Goal: Task Accomplishment & Management: Manage account settings

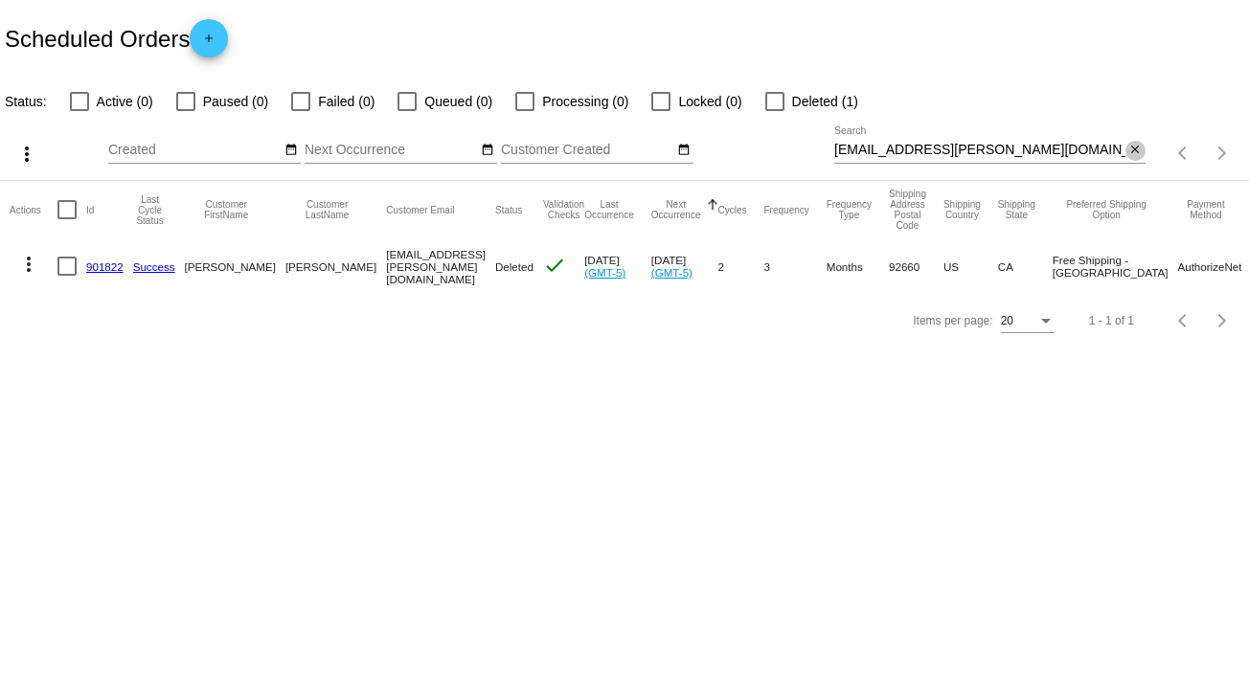
click at [1134, 142] on span "close" at bounding box center [1134, 149] width 13 height 15
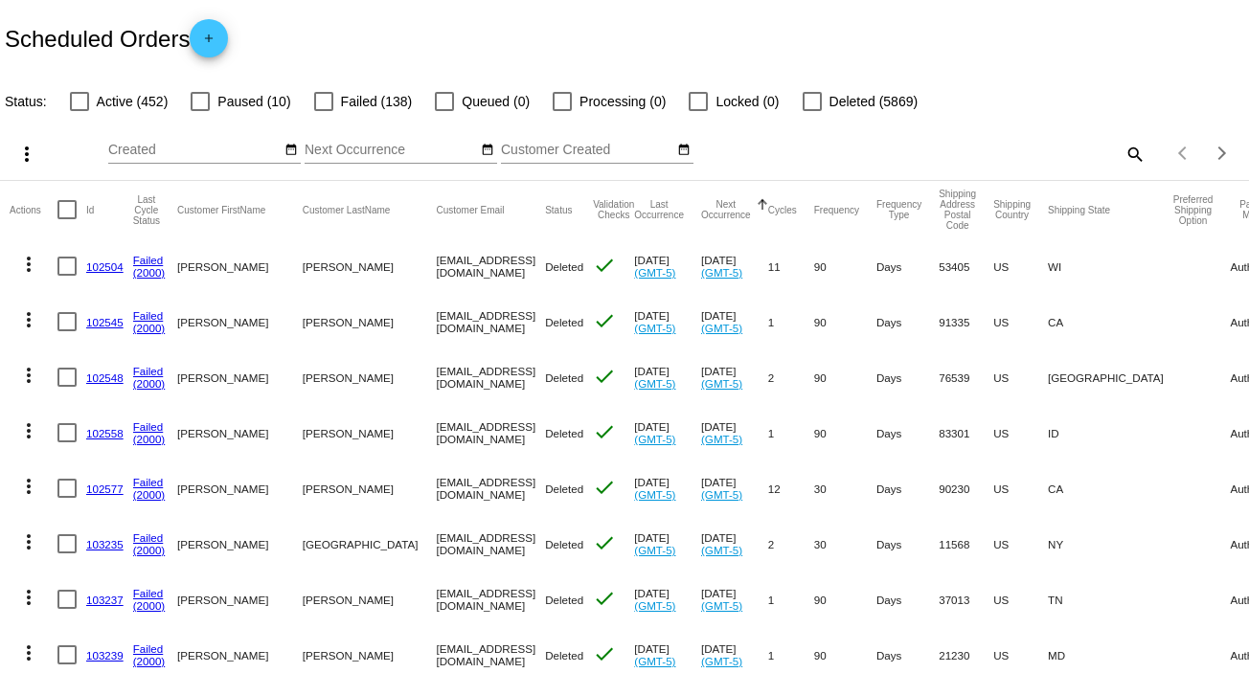
click at [1107, 148] on div "search" at bounding box center [989, 154] width 311 height 30
click at [1122, 151] on mat-icon "search" at bounding box center [1133, 154] width 23 height 30
click at [1121, 151] on input "Search" at bounding box center [989, 150] width 311 height 15
paste input "which proves it wasn't because of the poor ratings either does it? Or because h…"
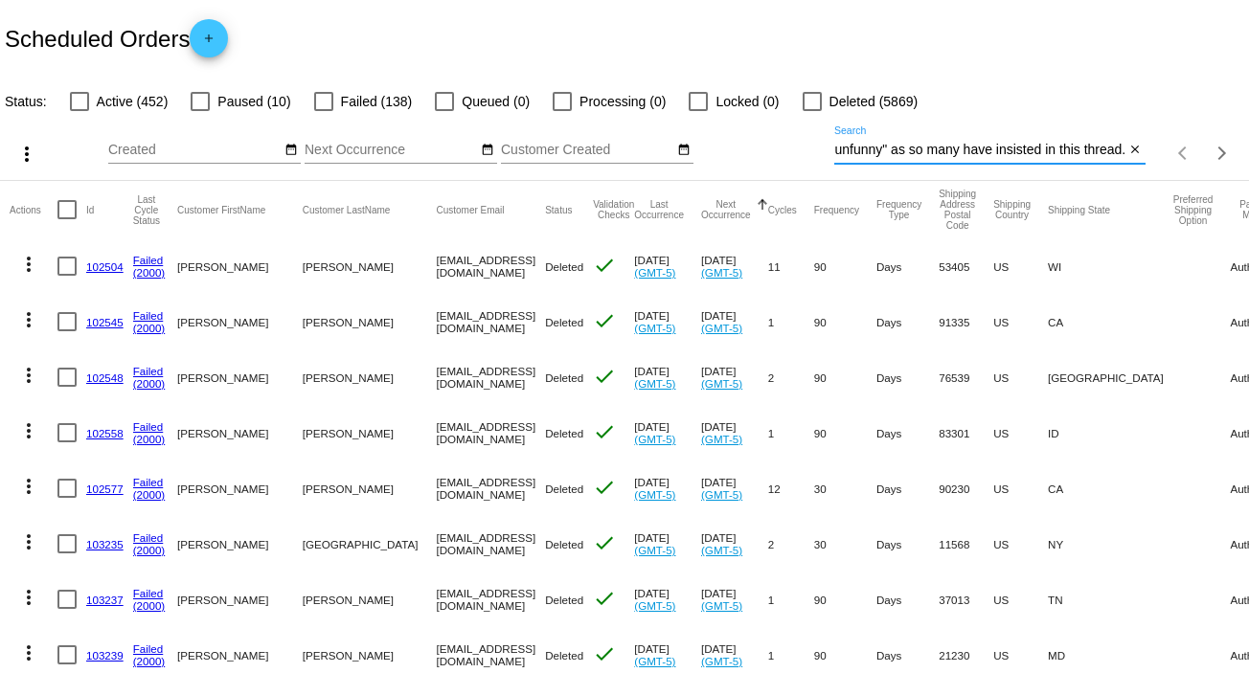
type input "which proves it wasn't because of the poor ratings either does it? Or because h…"
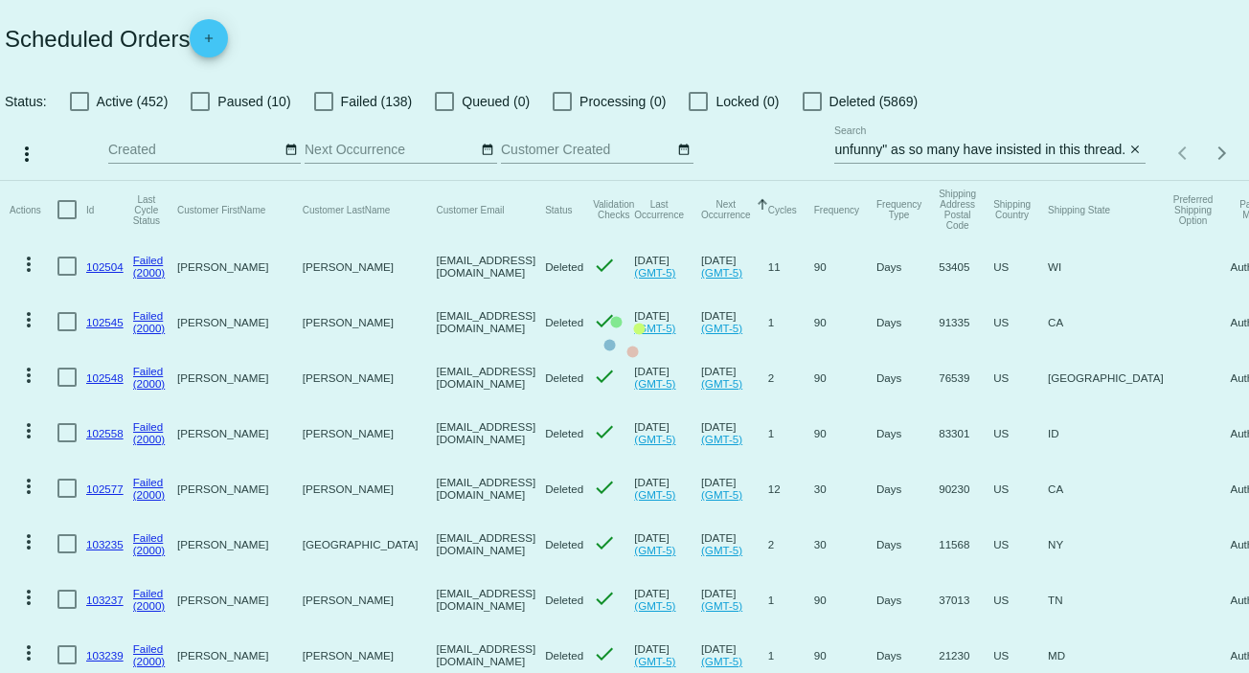
scroll to position [0, 0]
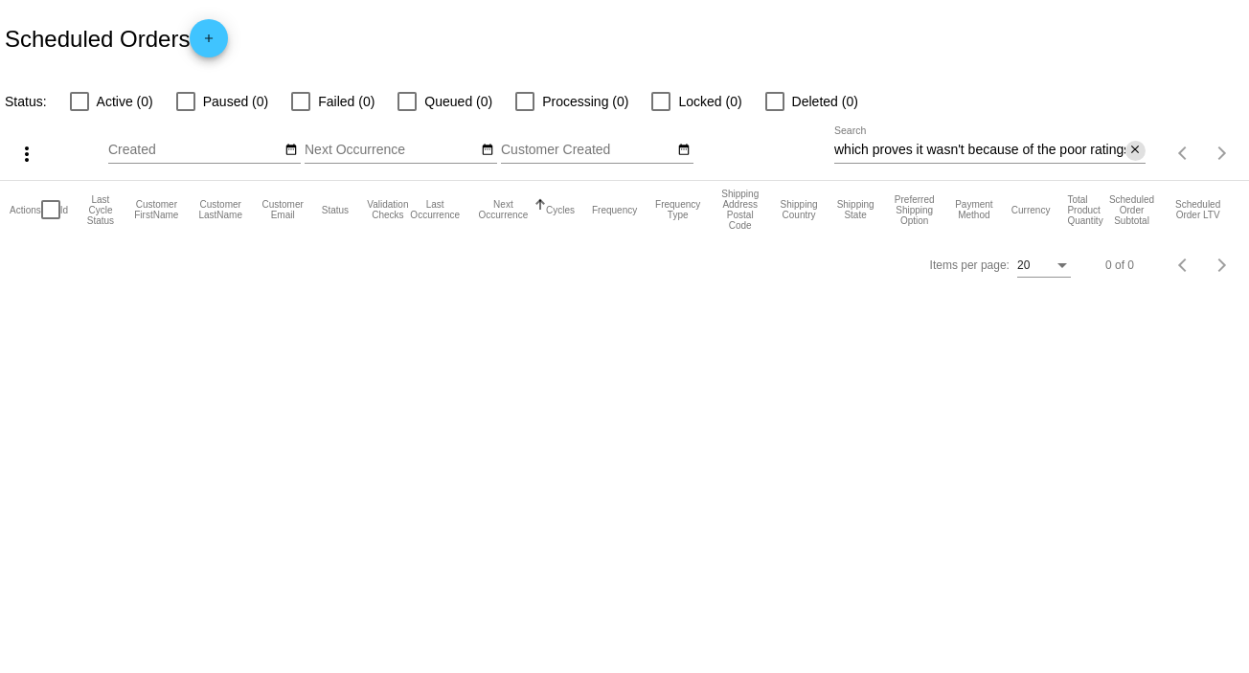
click at [1138, 149] on mat-icon "close" at bounding box center [1134, 150] width 13 height 15
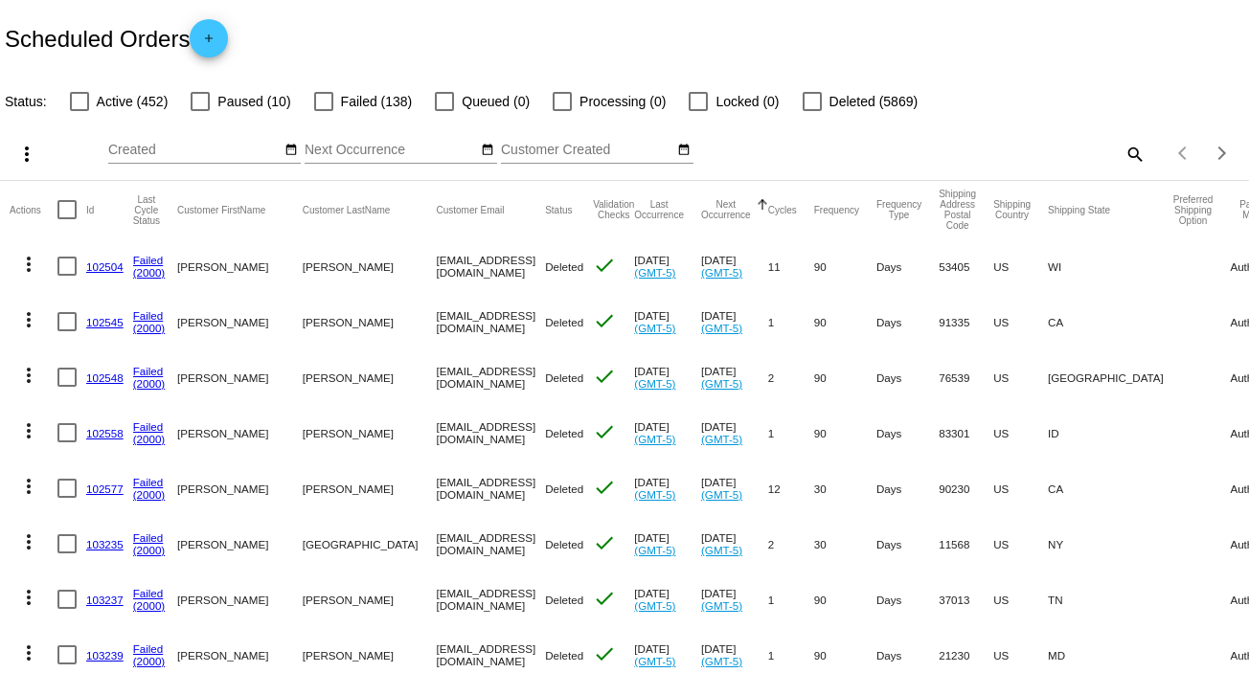
click at [1122, 154] on mat-icon "search" at bounding box center [1133, 154] width 23 height 30
click at [1120, 154] on input "Search" at bounding box center [989, 150] width 311 height 15
paste input "[EMAIL_ADDRESS][DOMAIN_NAME]"
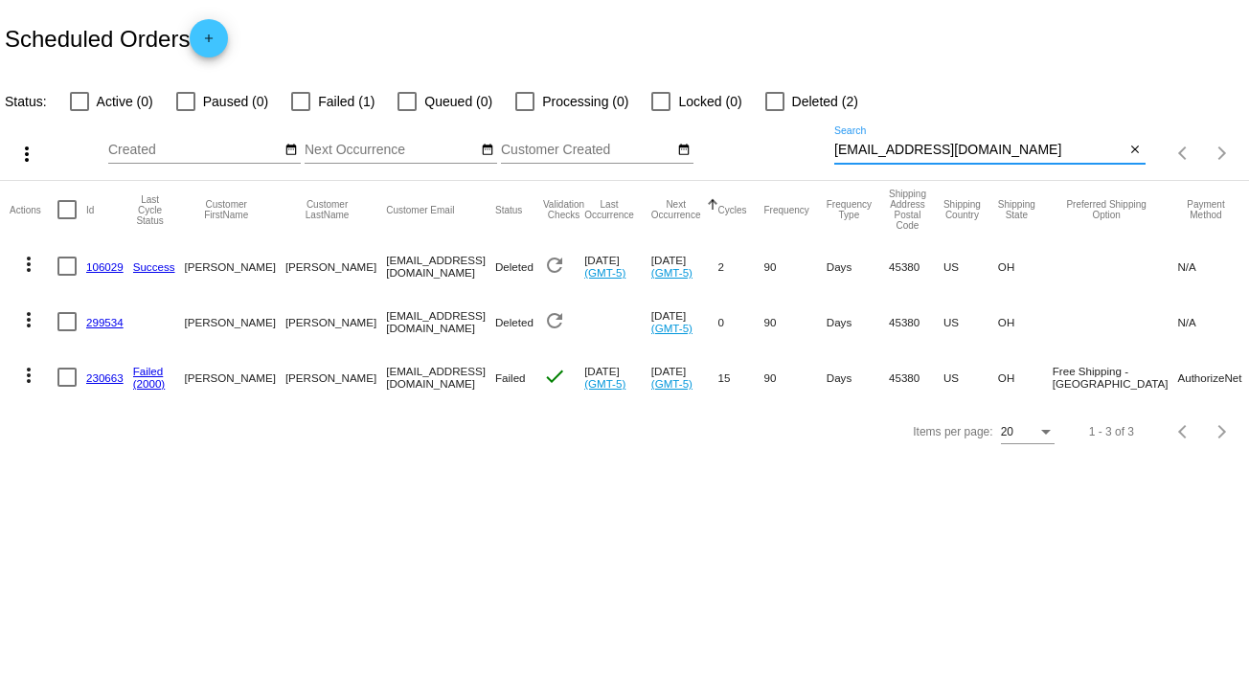
type input "[EMAIL_ADDRESS][DOMAIN_NAME]"
click at [29, 378] on mat-icon "more_vert" at bounding box center [28, 375] width 23 height 23
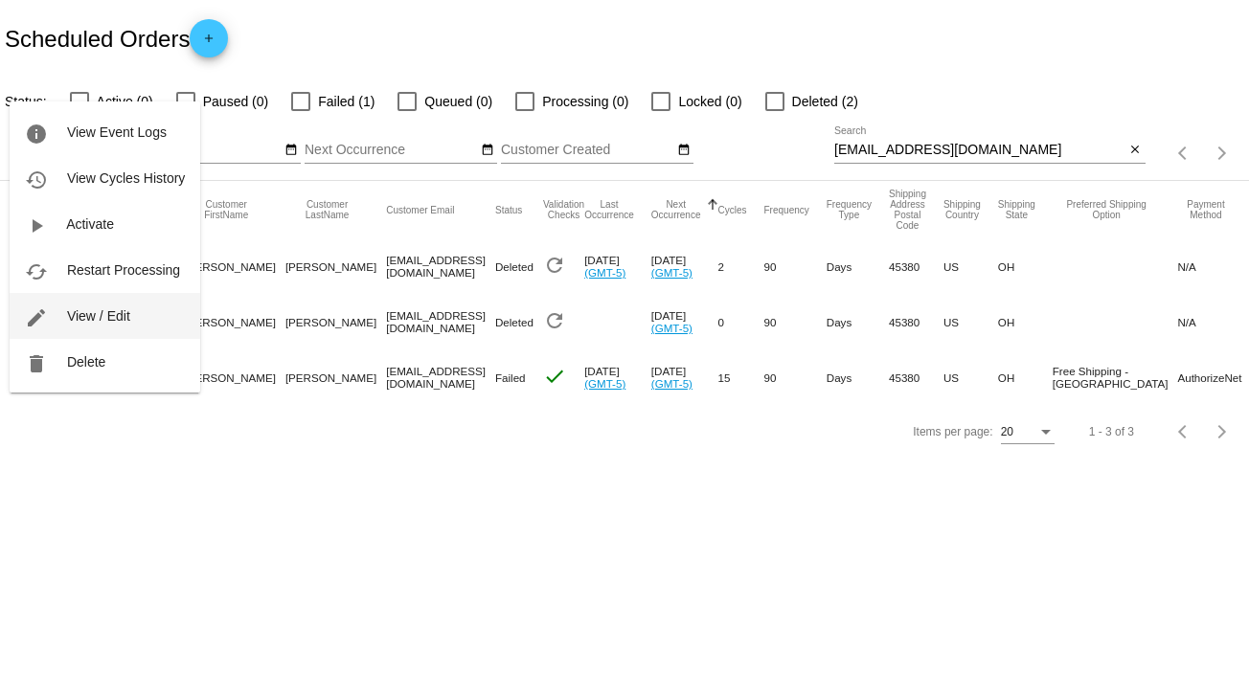
click at [127, 307] on button "edit View / Edit" at bounding box center [105, 316] width 191 height 46
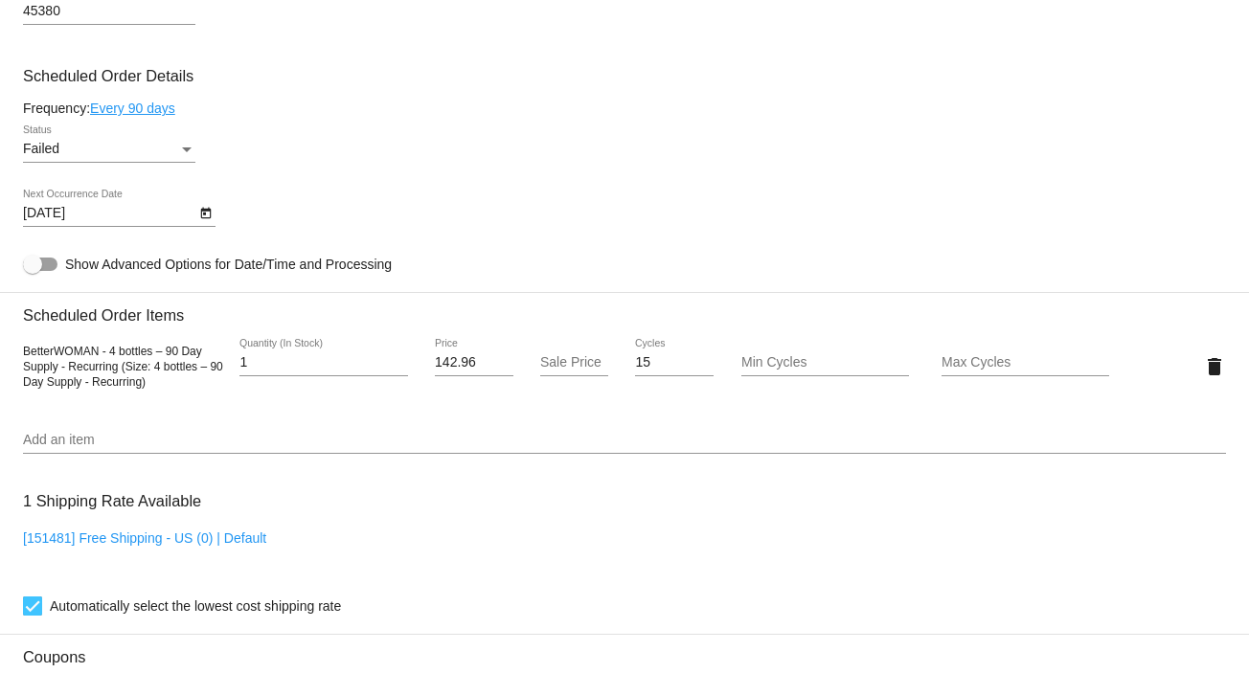
scroll to position [1107, 0]
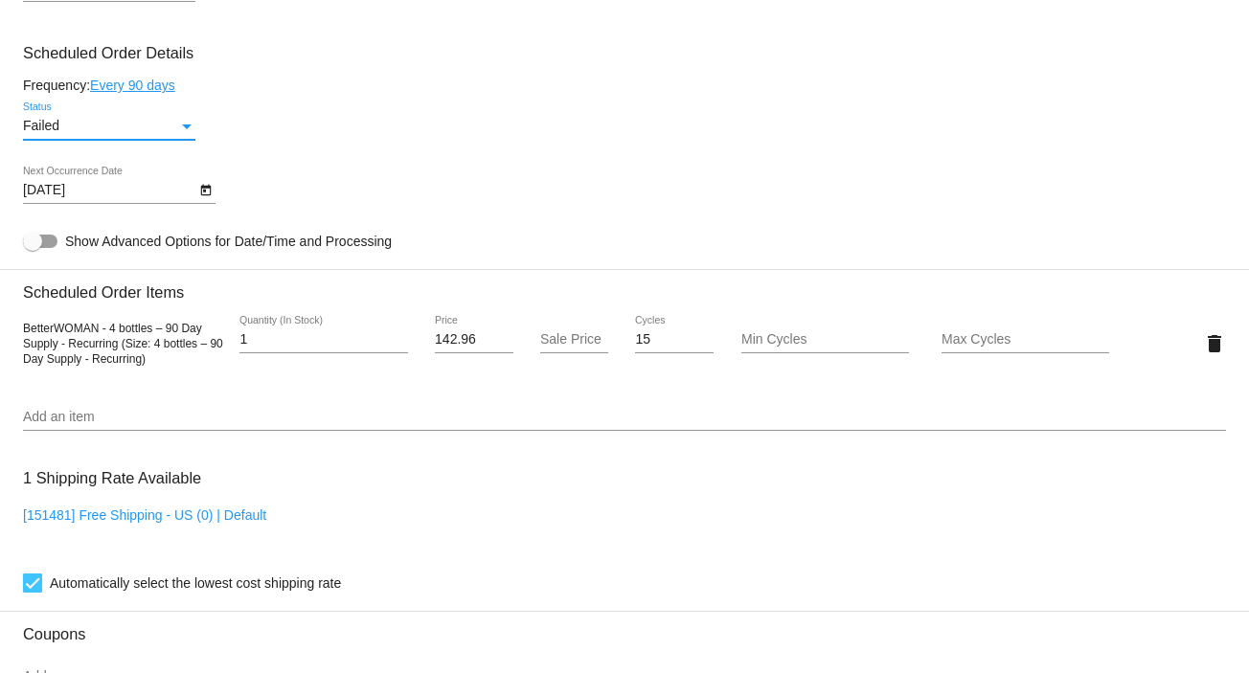
click at [188, 129] on div "Status" at bounding box center [187, 126] width 10 height 5
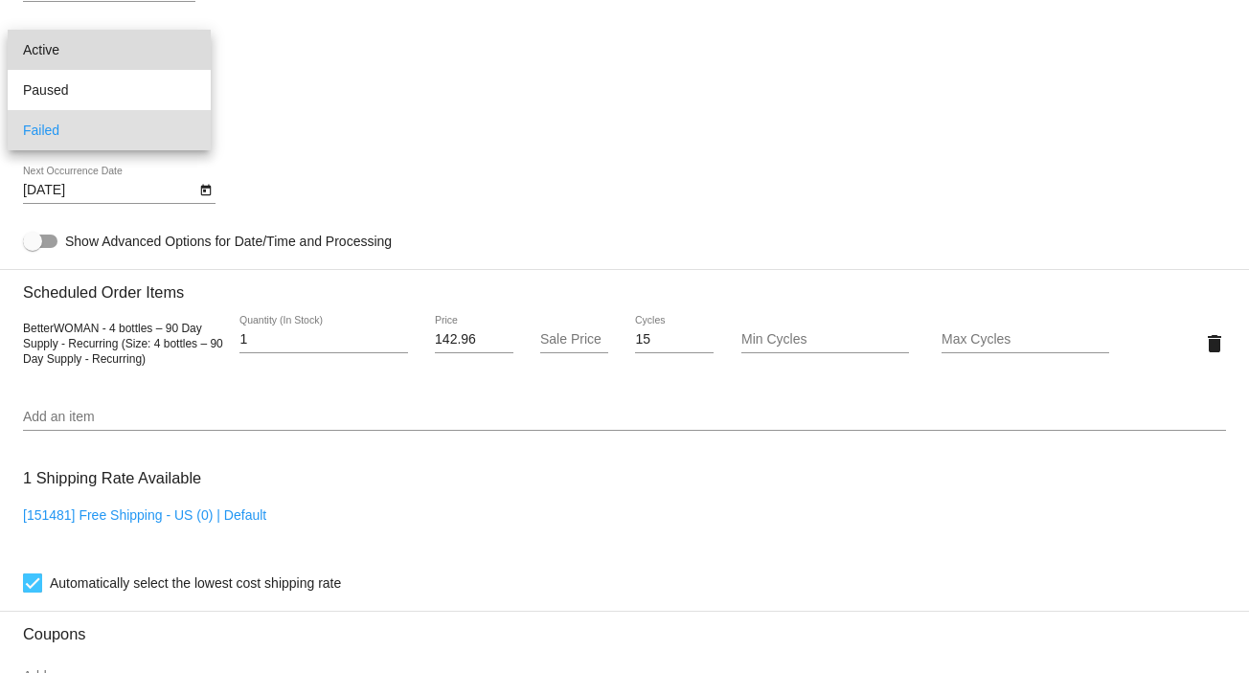
click at [165, 55] on span "Active" at bounding box center [109, 50] width 172 height 40
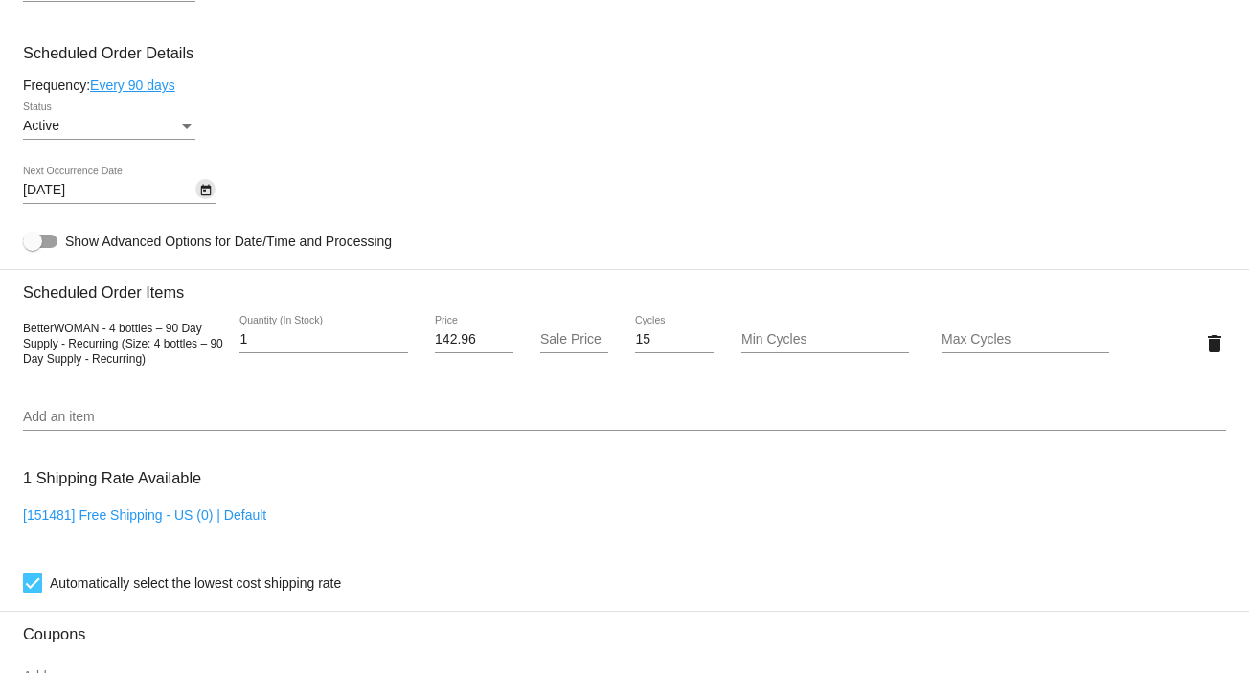
click at [202, 198] on icon "Open calendar" at bounding box center [205, 190] width 13 height 23
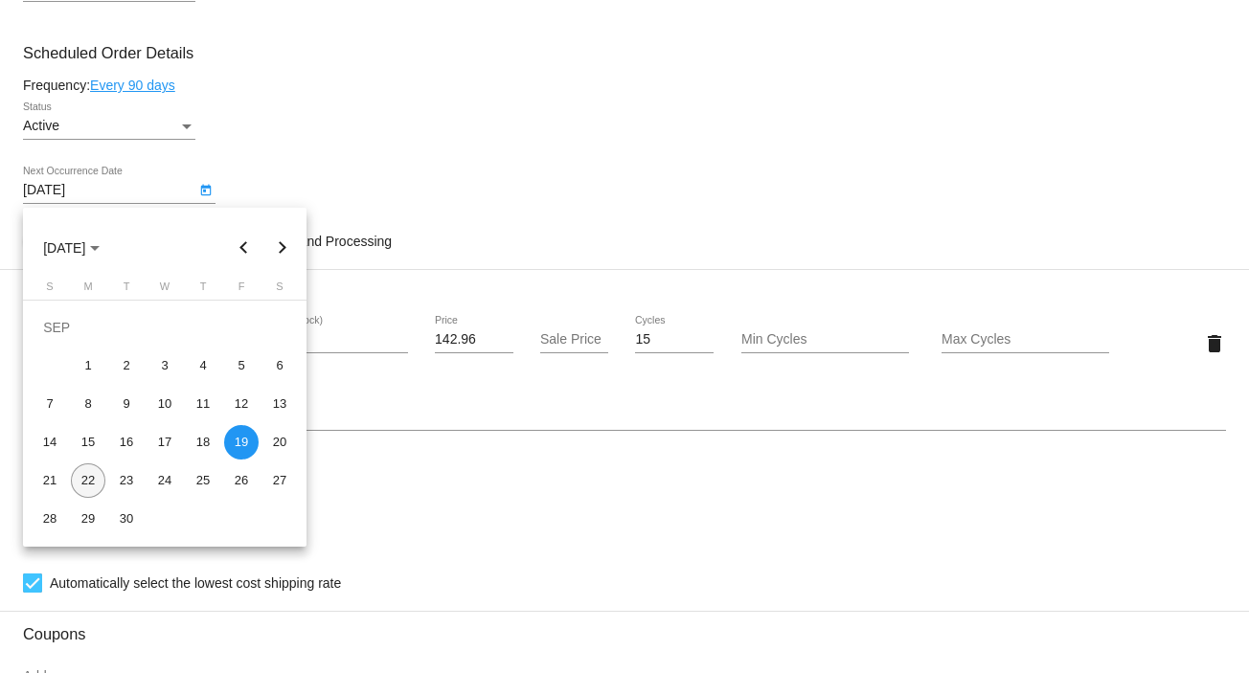
click at [87, 475] on div "22" at bounding box center [88, 480] width 34 height 34
type input "[DATE]"
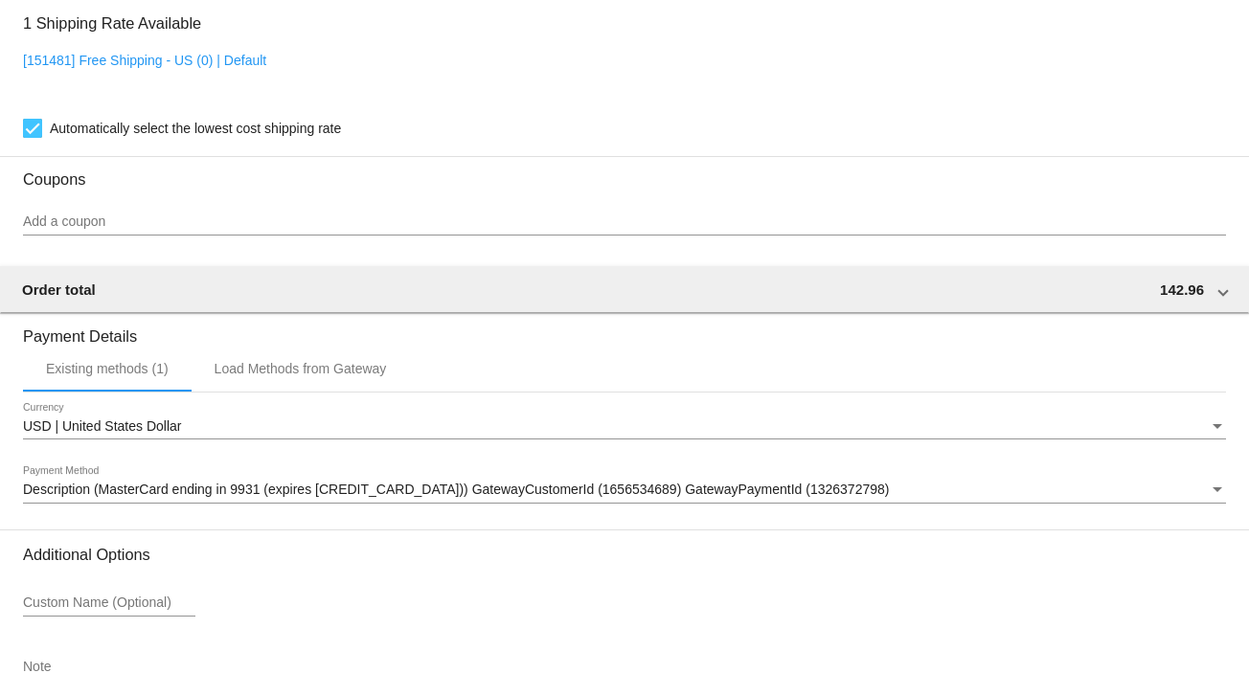
scroll to position [1689, 0]
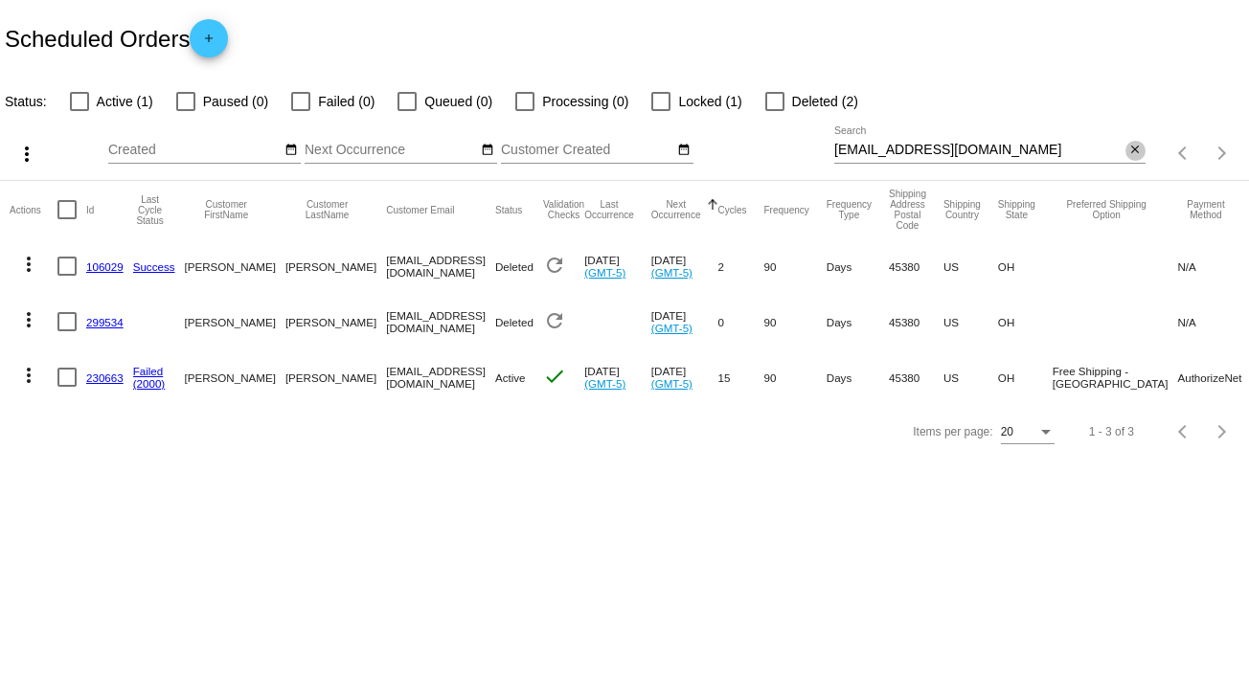
click at [1138, 147] on mat-icon "close" at bounding box center [1134, 150] width 13 height 15
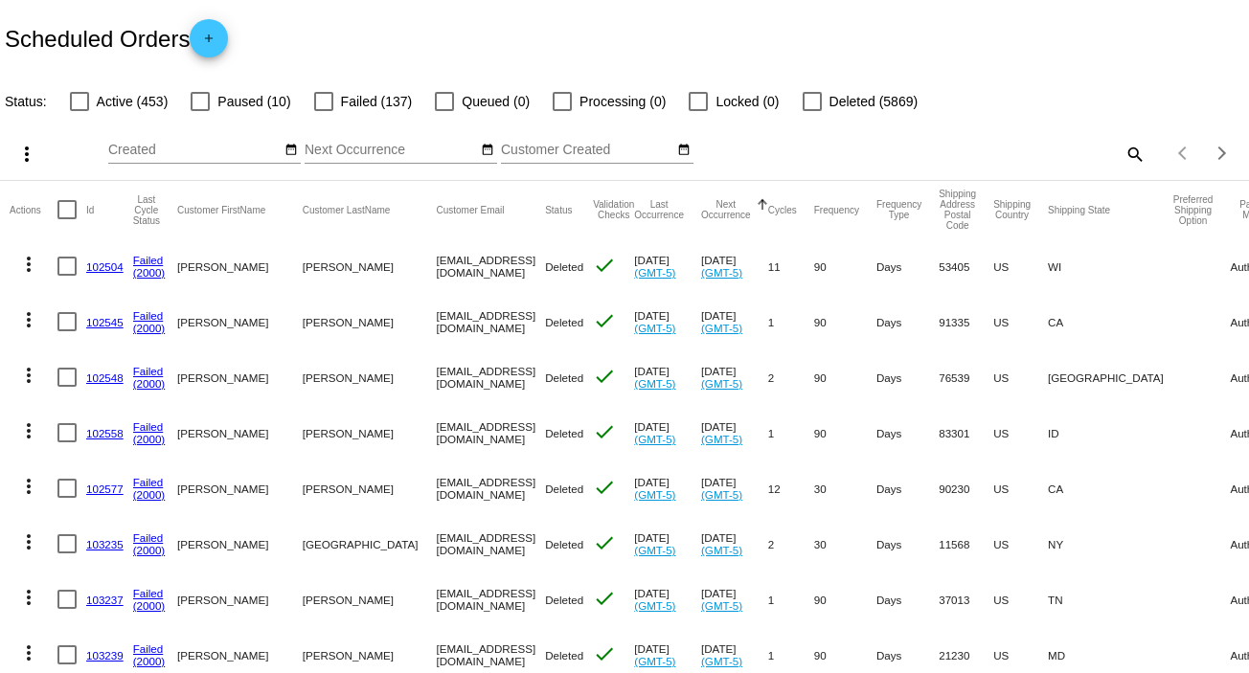
click at [1122, 154] on mat-icon "search" at bounding box center [1133, 154] width 23 height 30
click at [1116, 154] on input "Search" at bounding box center [989, 150] width 311 height 15
paste input "[EMAIL_ADDRESS][DOMAIN_NAME]"
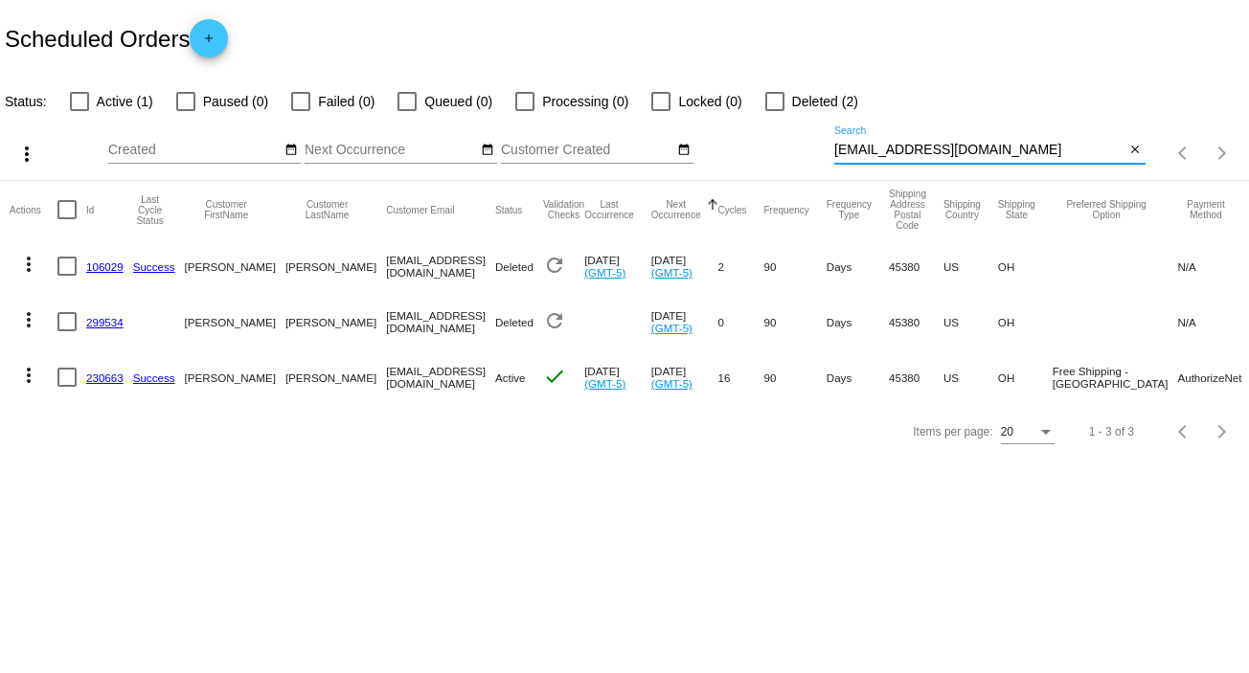
type input "[EMAIL_ADDRESS][DOMAIN_NAME]"
click at [1142, 147] on button "close" at bounding box center [1135, 151] width 20 height 20
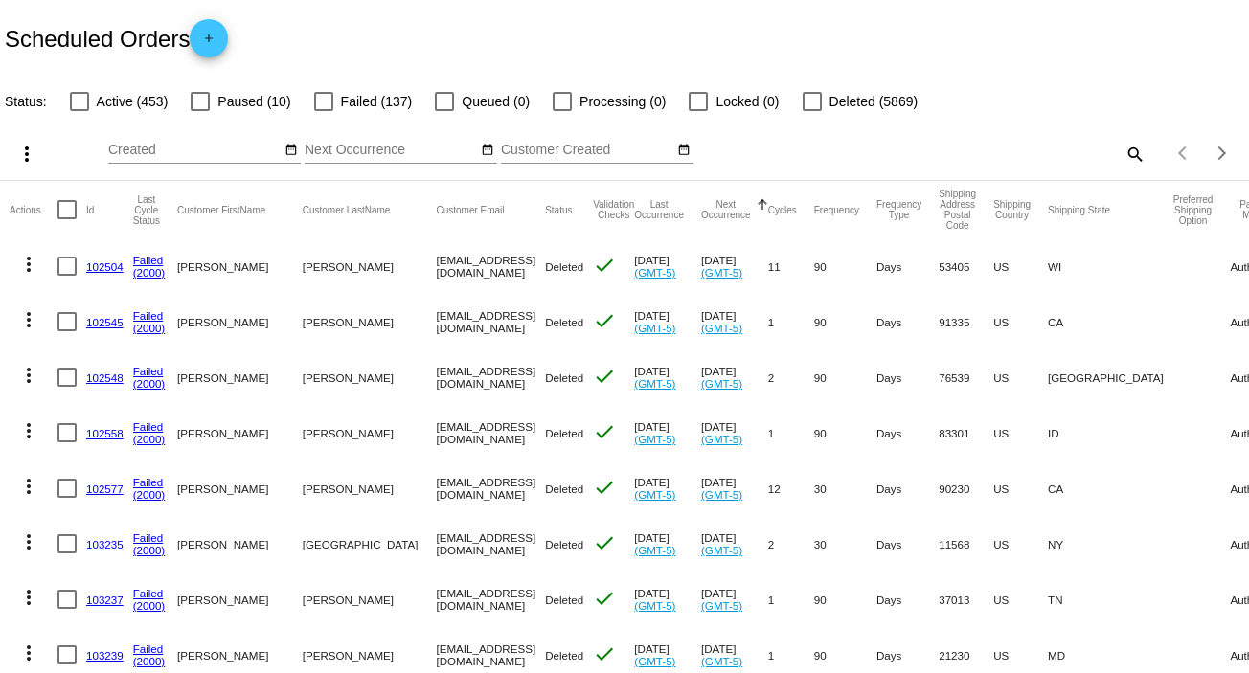
click at [1128, 150] on mat-icon "search" at bounding box center [1133, 154] width 23 height 30
click at [1127, 150] on input "Search" at bounding box center [989, 150] width 311 height 15
paste input "[EMAIL_ADDRESS][DOMAIN_NAME]"
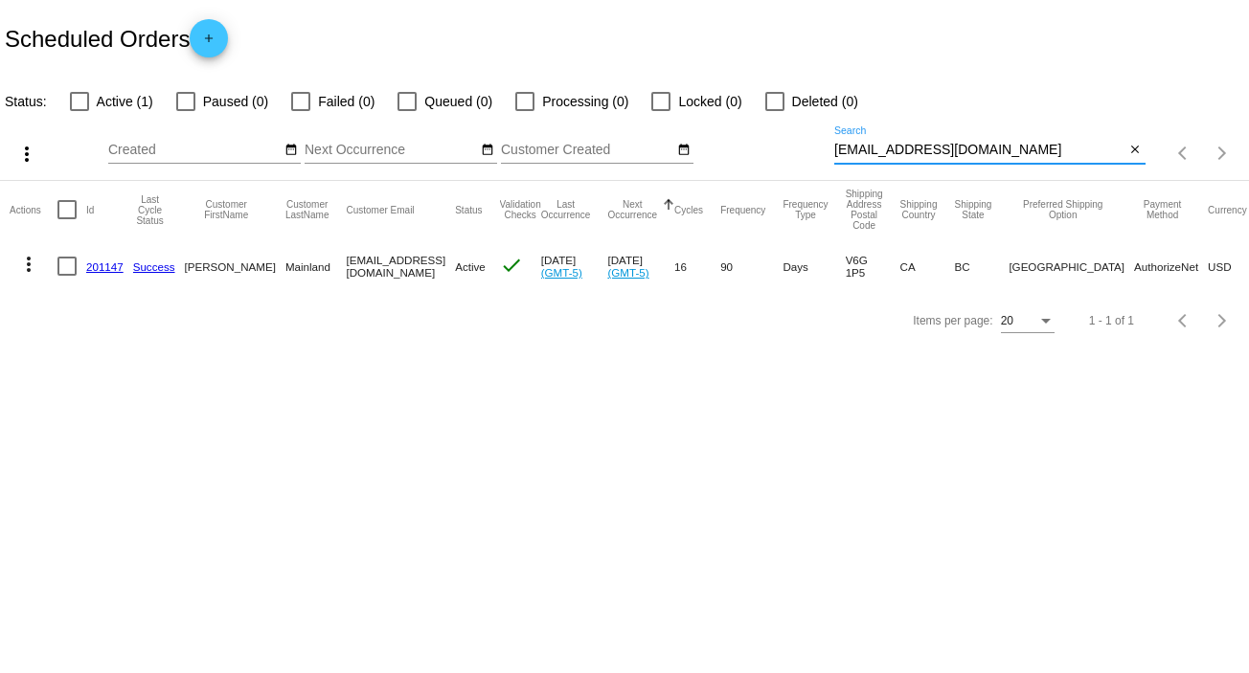
type input "[EMAIL_ADDRESS][DOMAIN_NAME]"
click at [27, 263] on mat-icon "more_vert" at bounding box center [28, 264] width 23 height 23
